Goal: Use online tool/utility: Utilize a website feature to perform a specific function

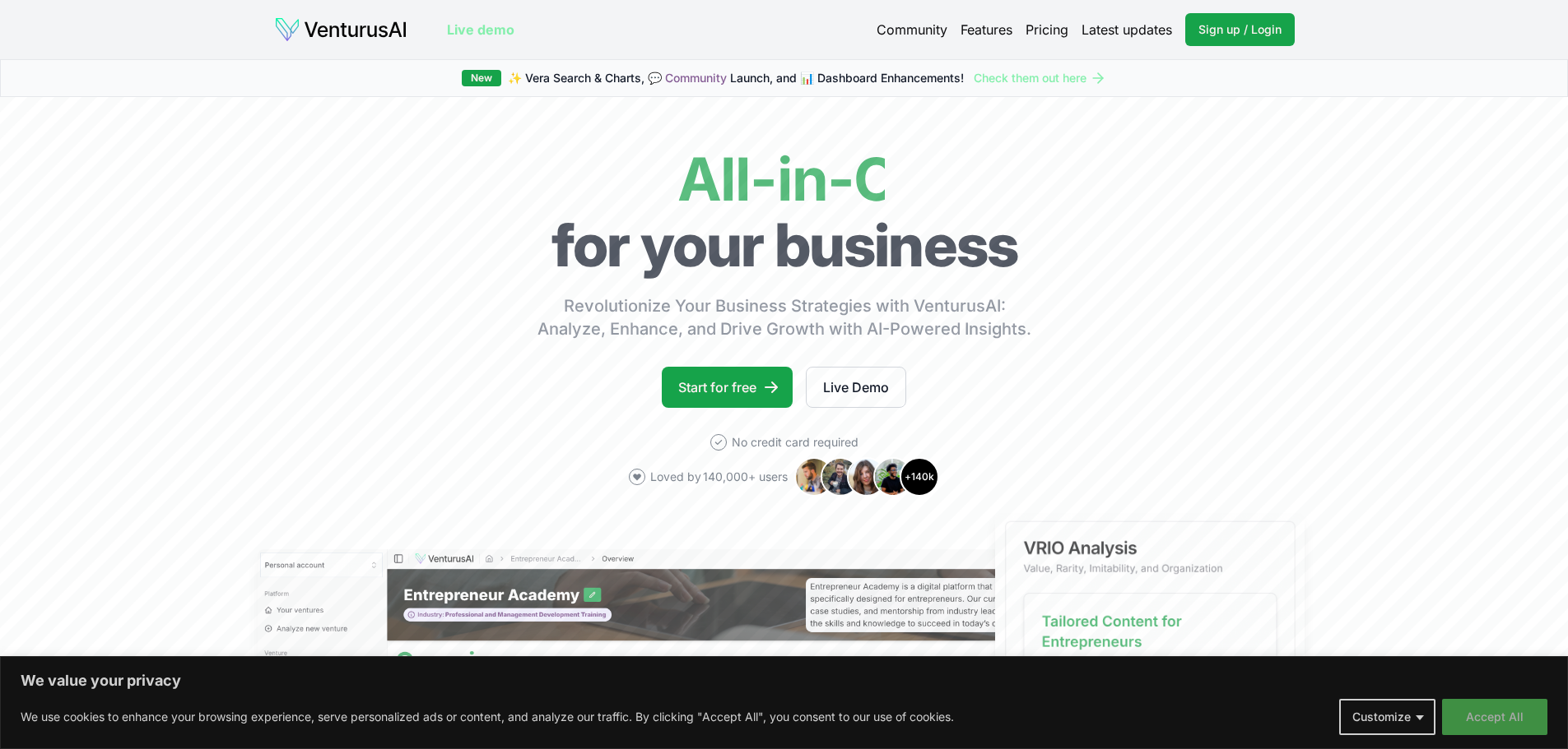
click at [1533, 725] on button "Accept All" at bounding box center [1494, 717] width 106 height 36
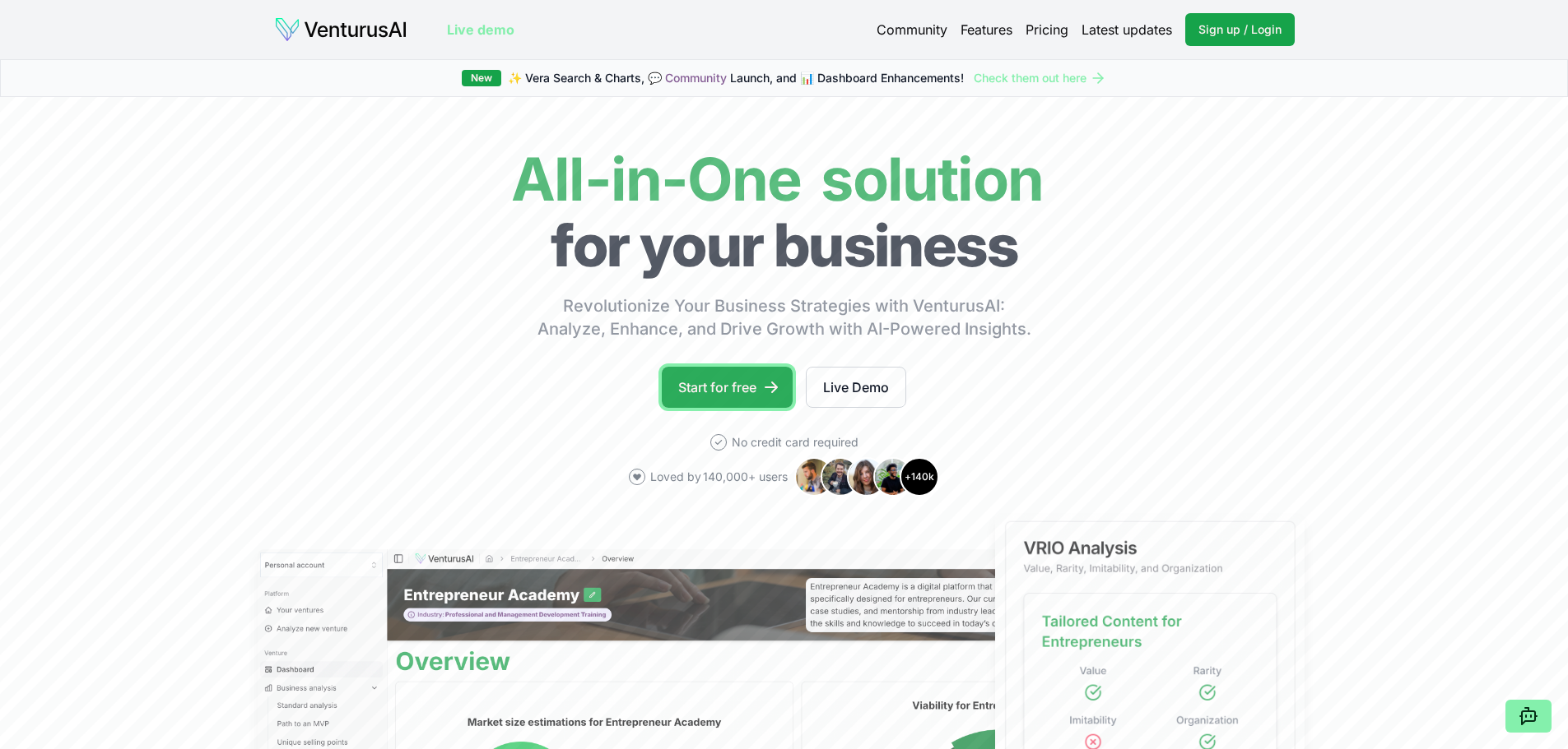
click at [739, 378] on link "Start for free" at bounding box center [727, 387] width 131 height 42
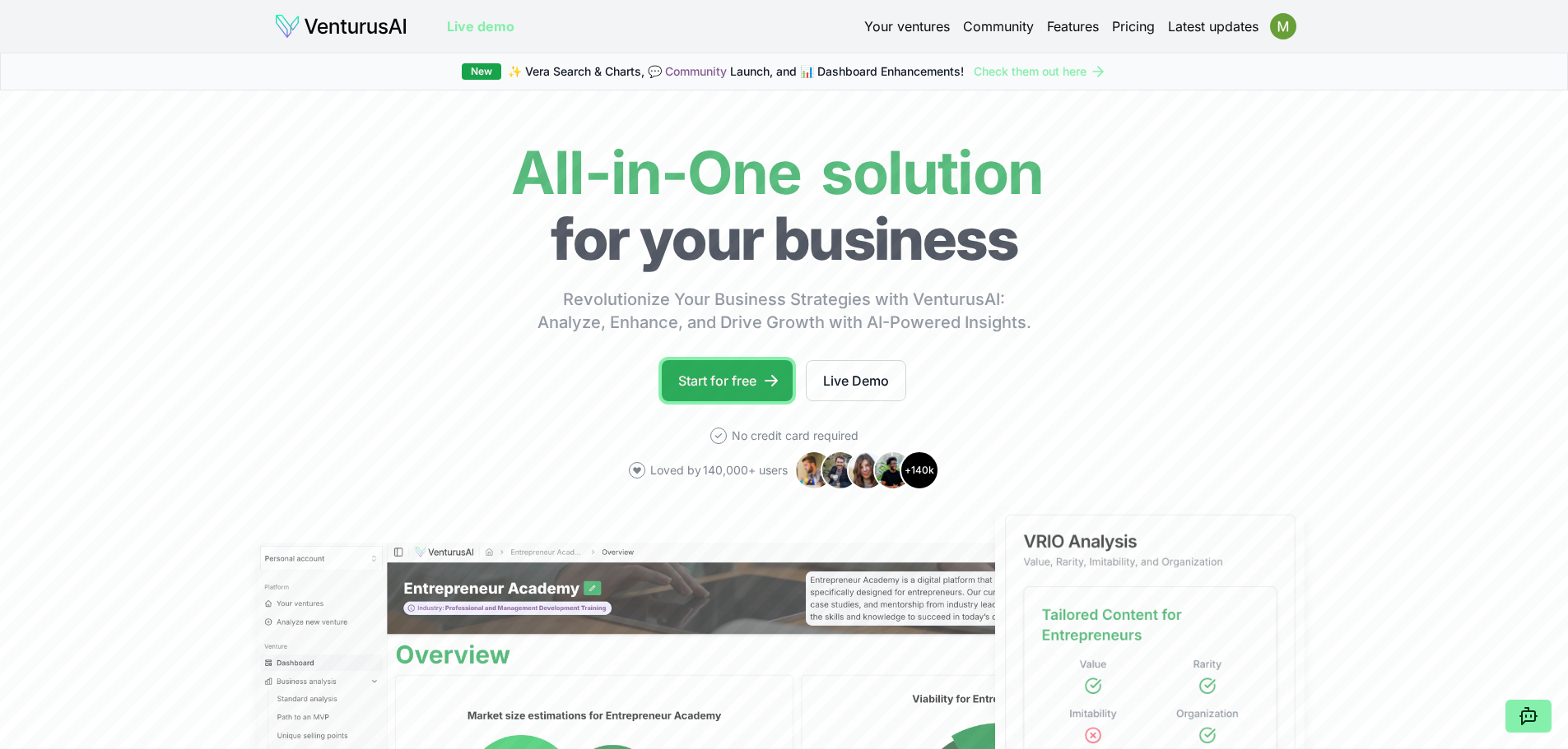
click at [681, 362] on link "Start for free" at bounding box center [727, 381] width 131 height 42
click at [683, 366] on link "Start for free" at bounding box center [727, 381] width 131 height 42
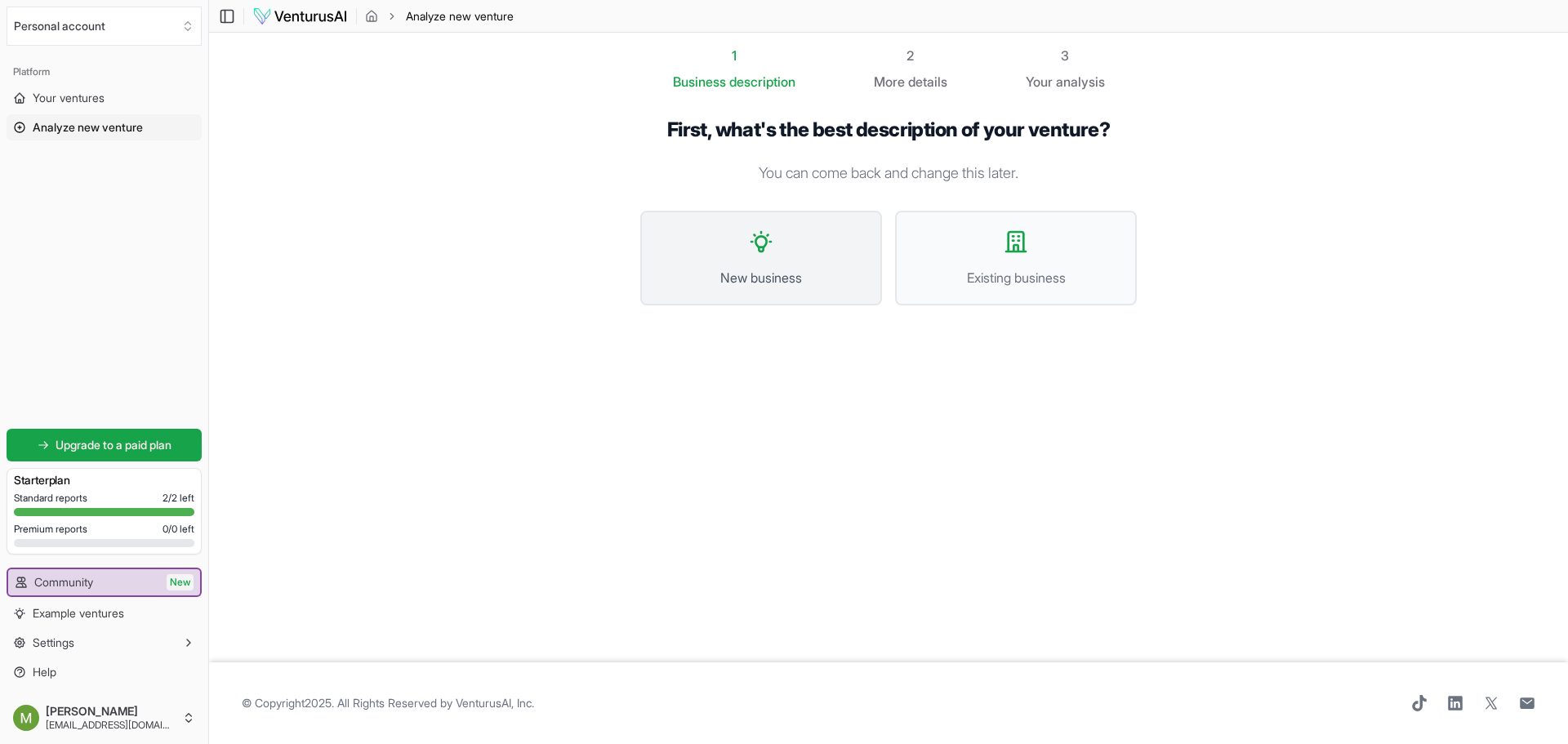
click at [769, 271] on span "New business" at bounding box center [762, 277] width 206 height 20
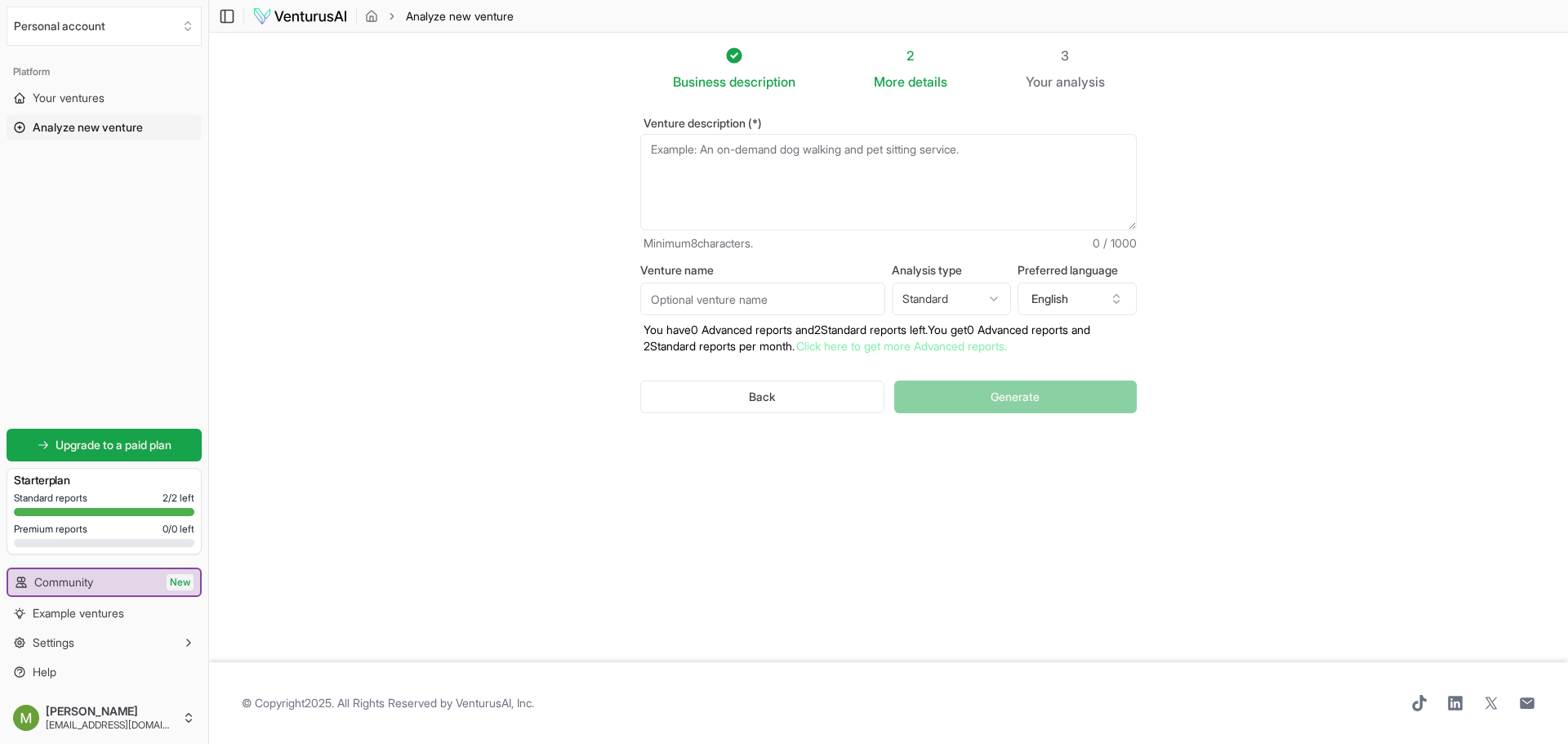
click at [891, 162] on textarea "Venture description (*)" at bounding box center [889, 182] width 496 height 96
paste textarea "sort"
type textarea "Clothing recycling, sorting"
click at [1048, 412] on button "Generate" at bounding box center [1015, 397] width 242 height 33
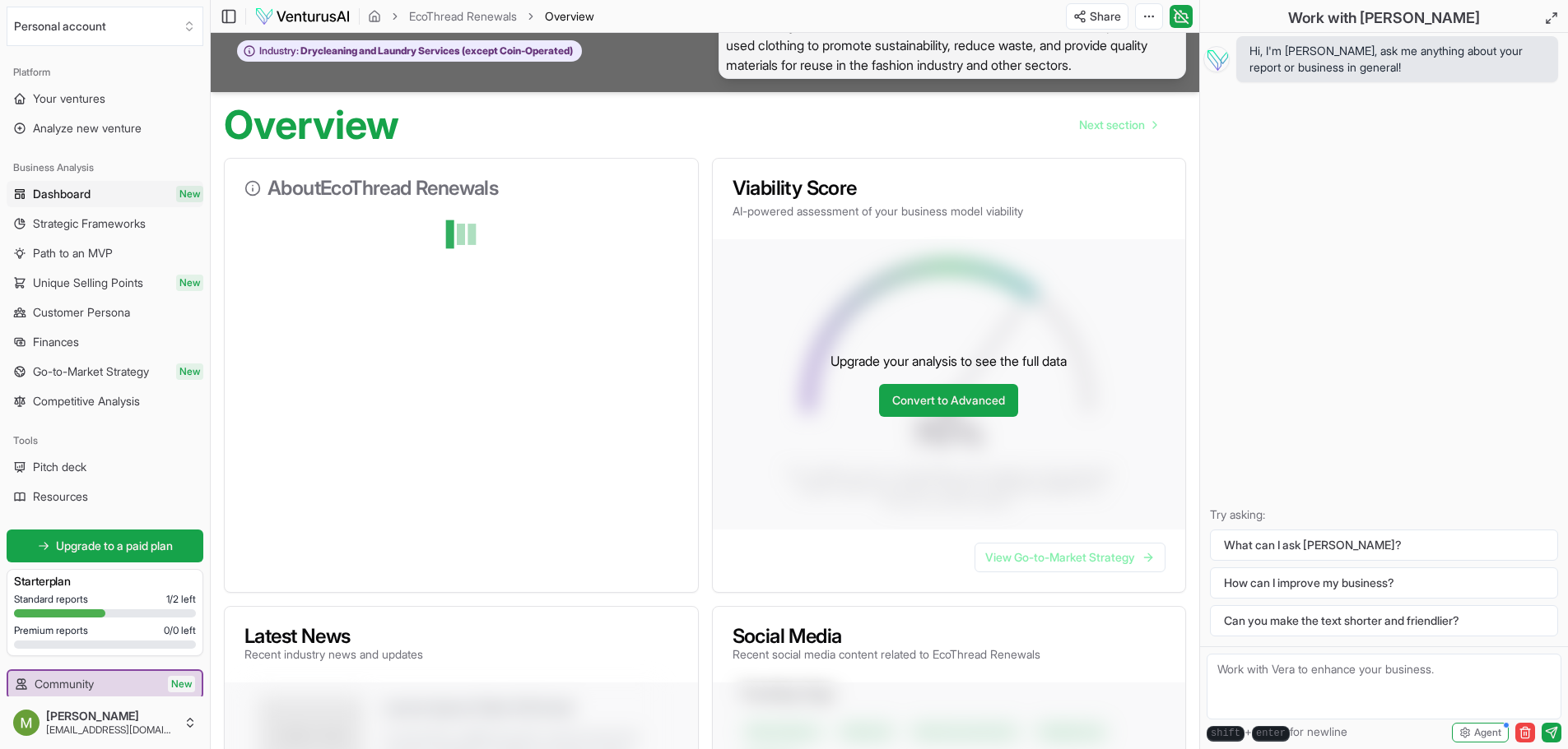
scroll to position [246, 0]
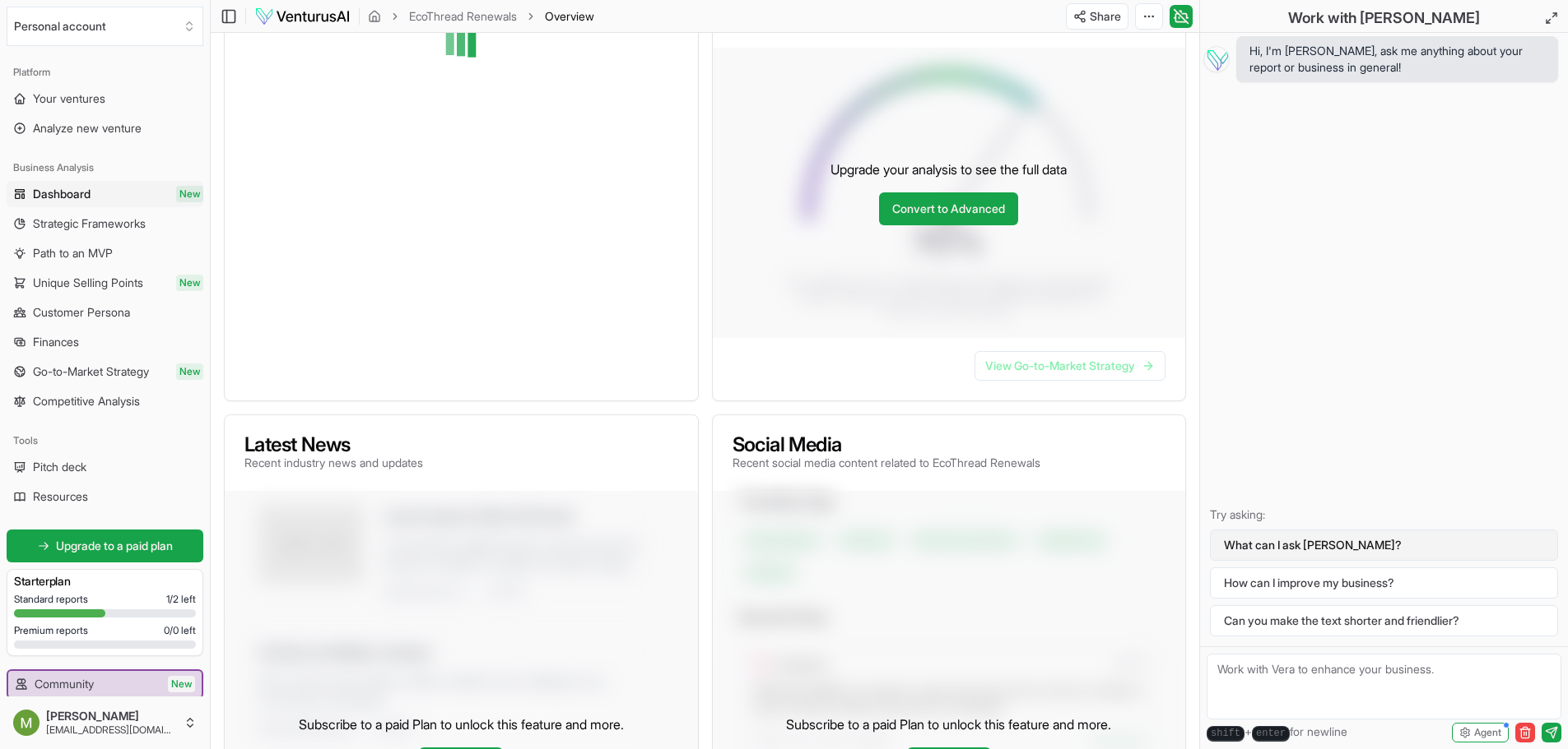
click at [1305, 549] on button "What can I ask [PERSON_NAME]?" at bounding box center [1384, 545] width 348 height 31
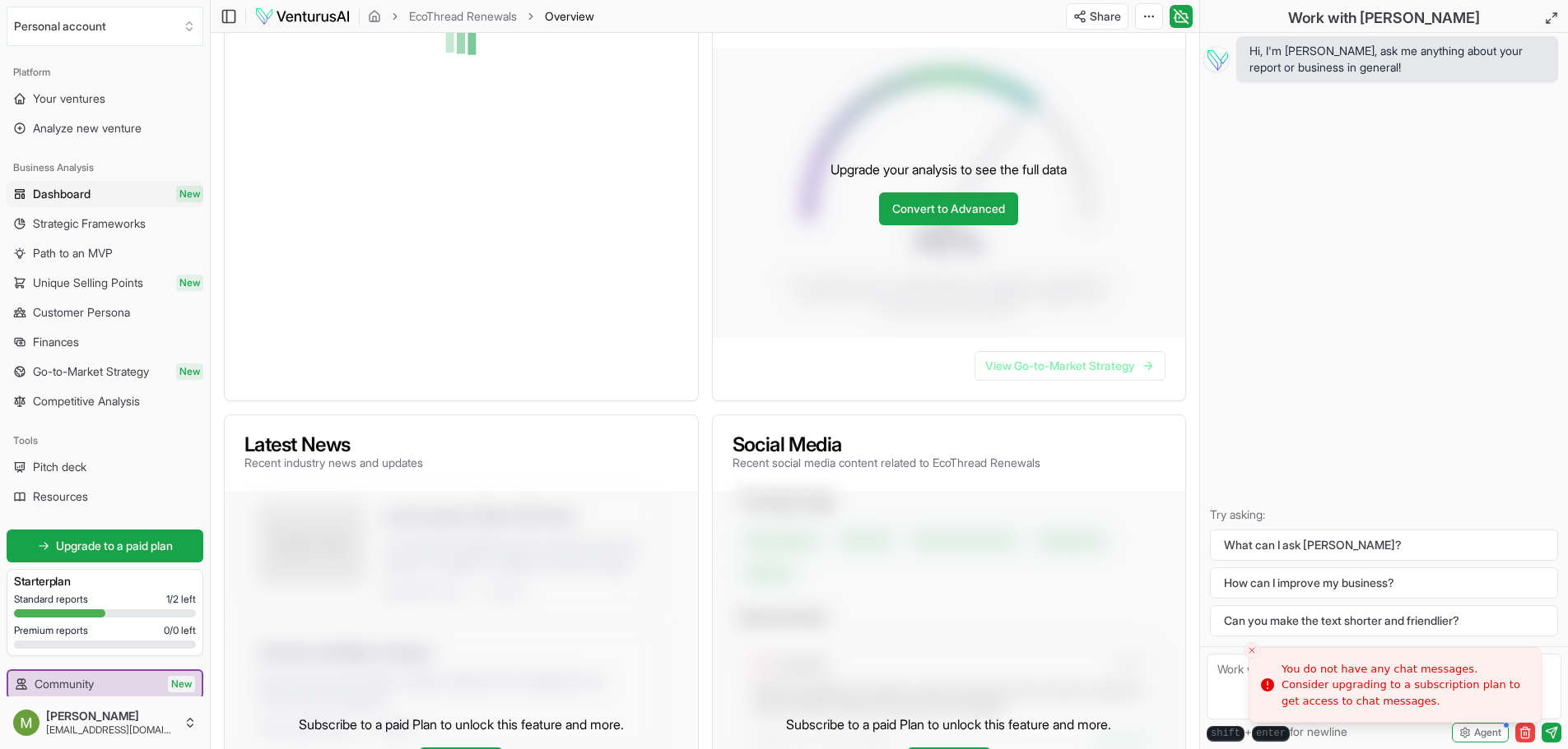
click at [1251, 655] on icon "Close toast" at bounding box center [1251, 650] width 10 height 10
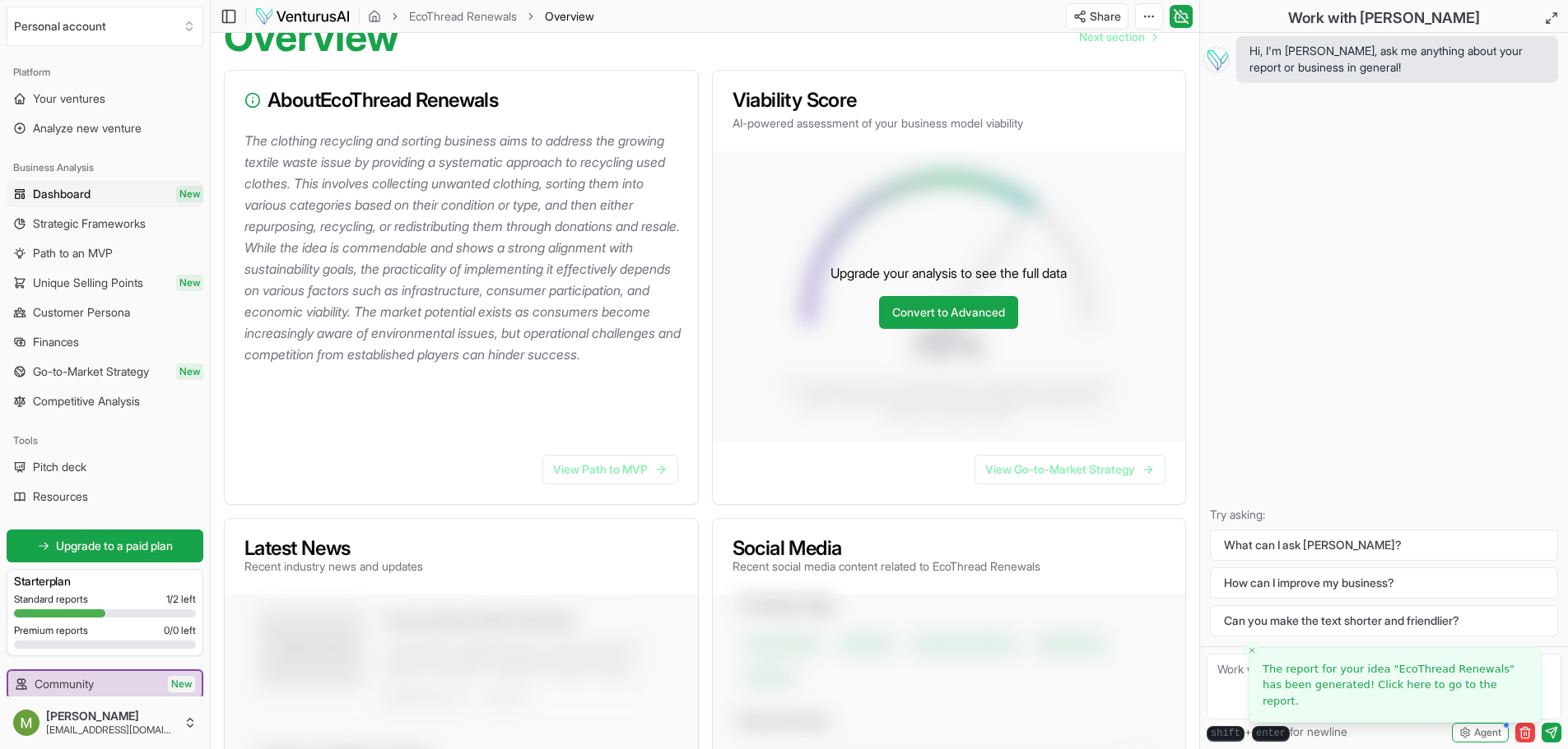
scroll to position [164, 0]
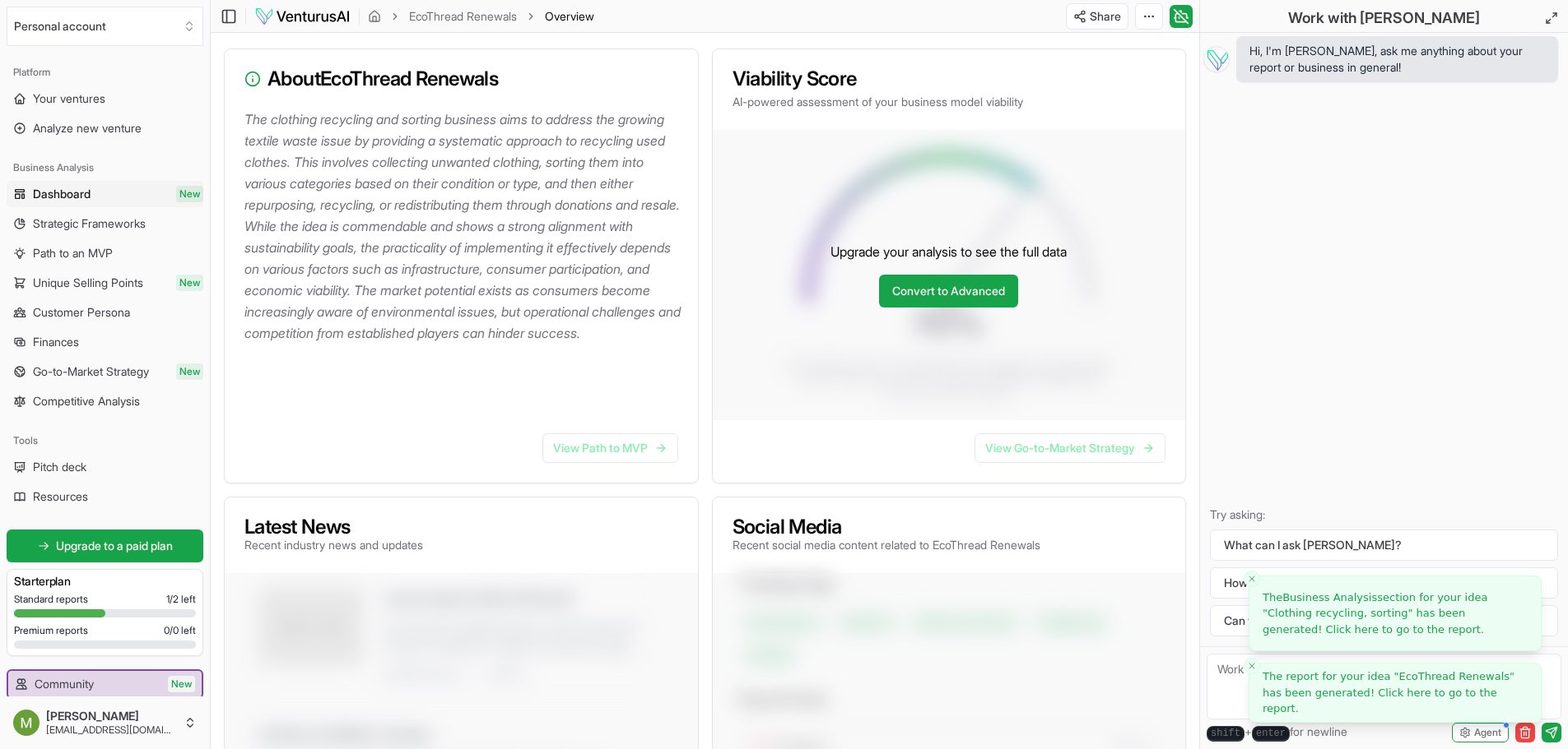
click at [1254, 573] on button "Close toast" at bounding box center [1251, 579] width 16 height 16
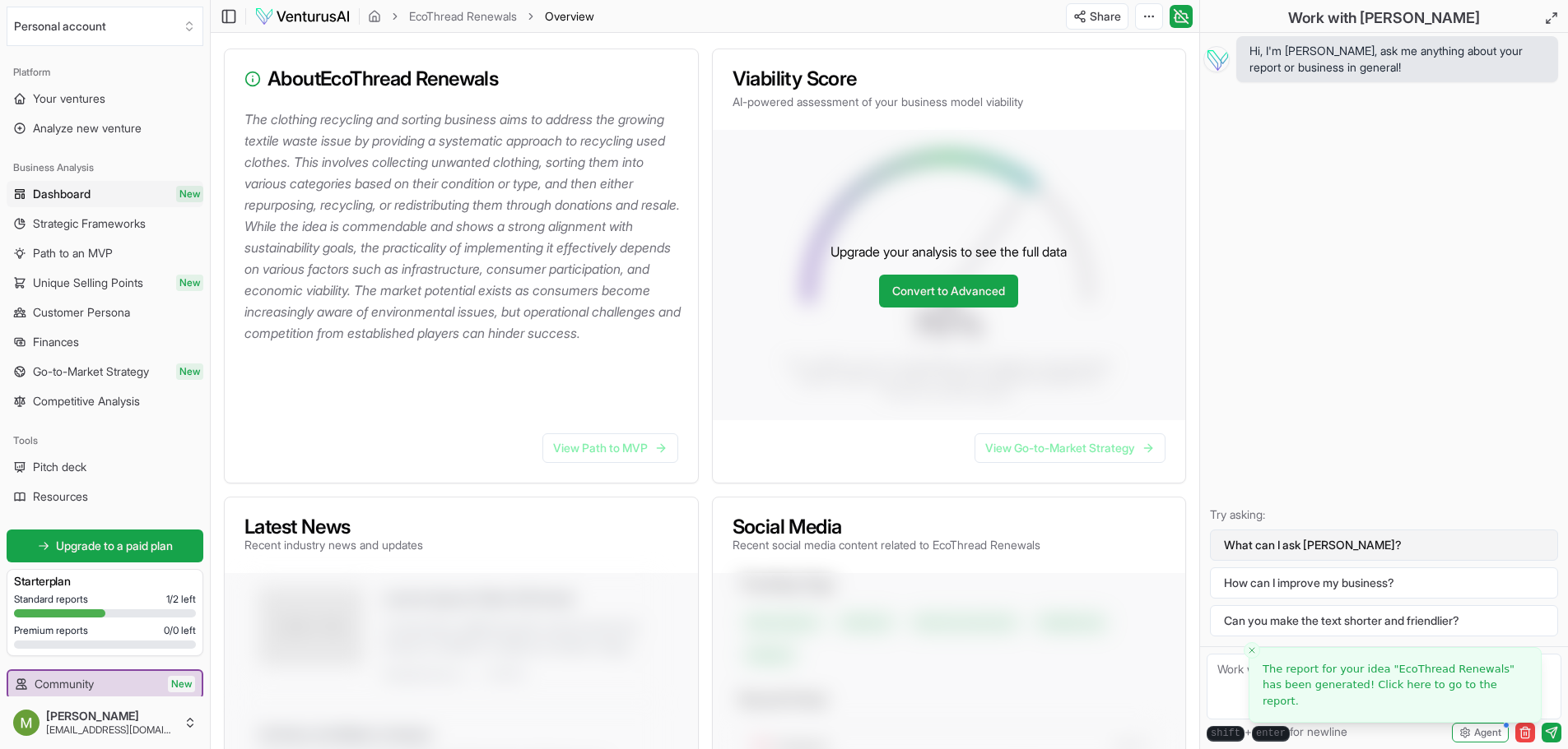
click at [1258, 548] on button "What can I ask [PERSON_NAME]?" at bounding box center [1384, 545] width 348 height 31
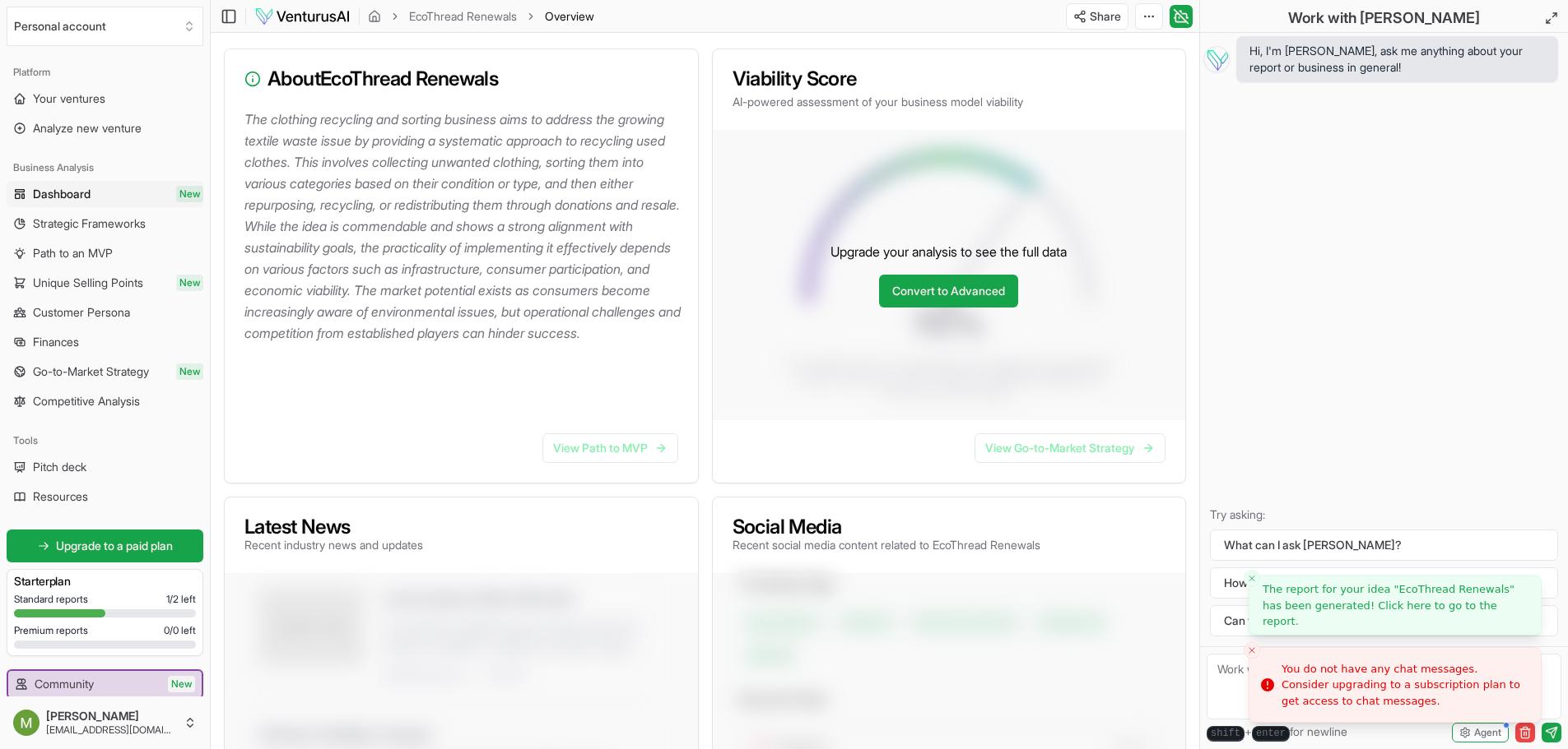
click at [1257, 650] on button "Close toast" at bounding box center [1251, 650] width 16 height 16
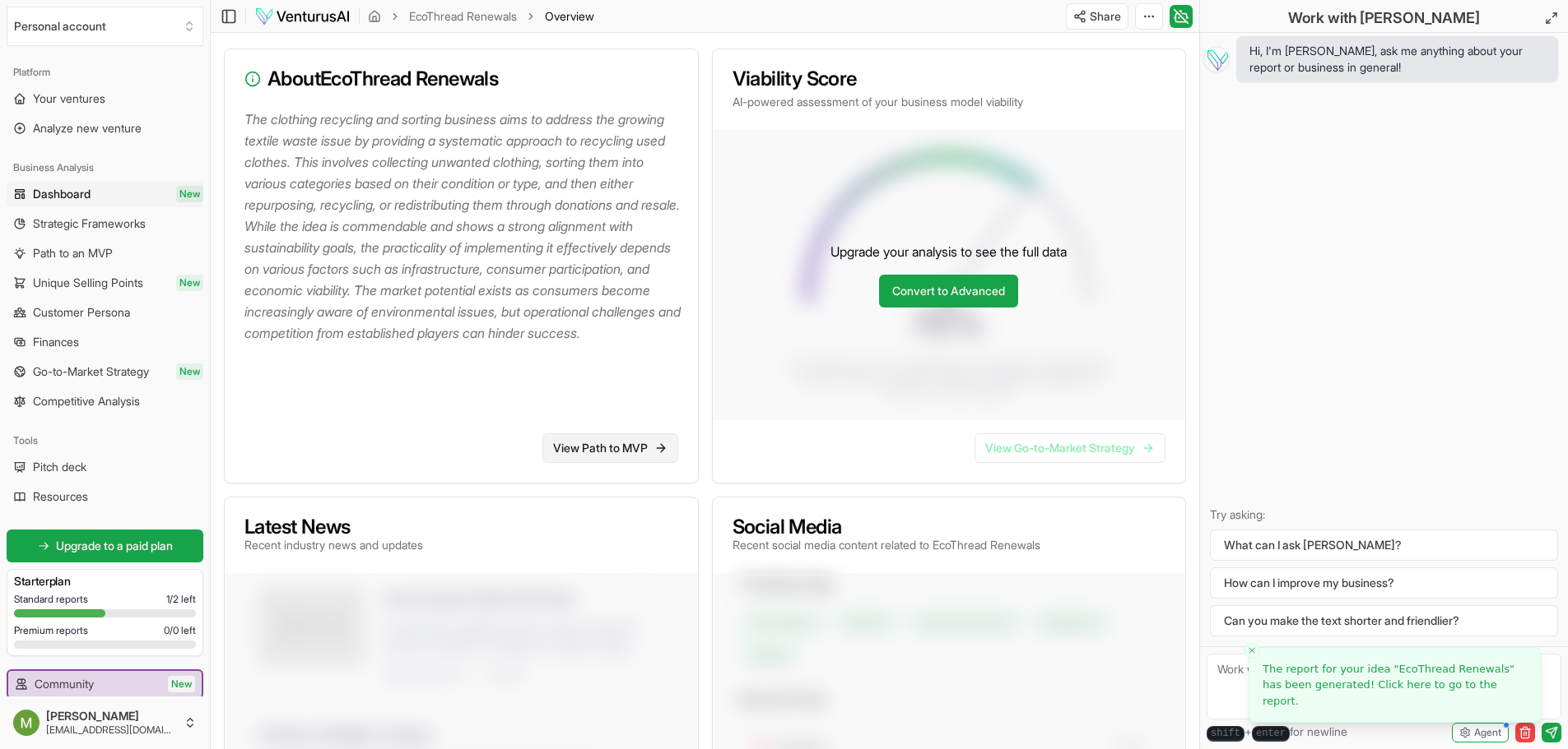
click at [647, 463] on link "View Path to MVP" at bounding box center [610, 448] width 136 height 29
